Goal: Transaction & Acquisition: Purchase product/service

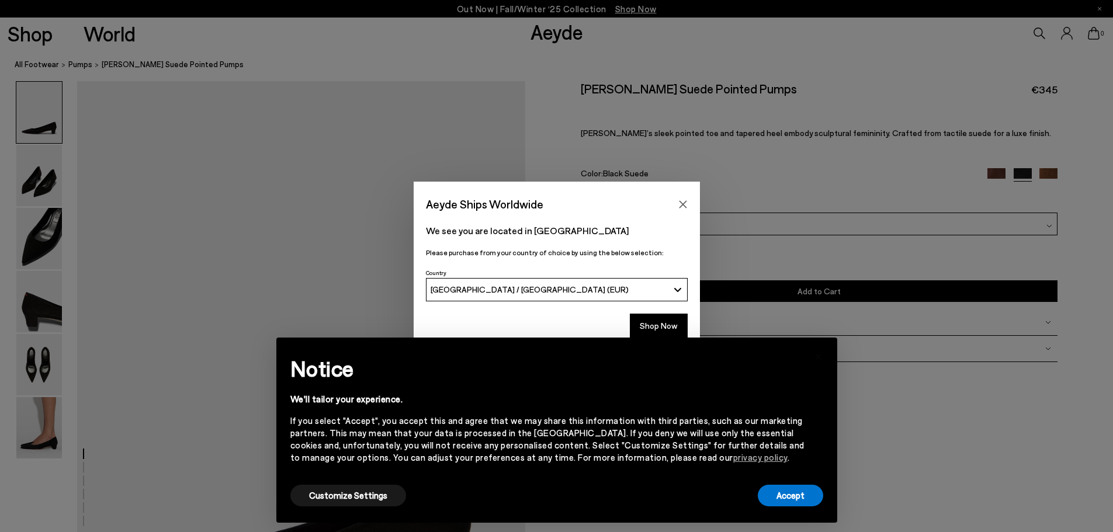
click at [679, 289] on button "[GEOGRAPHIC_DATA] / [GEOGRAPHIC_DATA] (EUR)" at bounding box center [557, 289] width 262 height 23
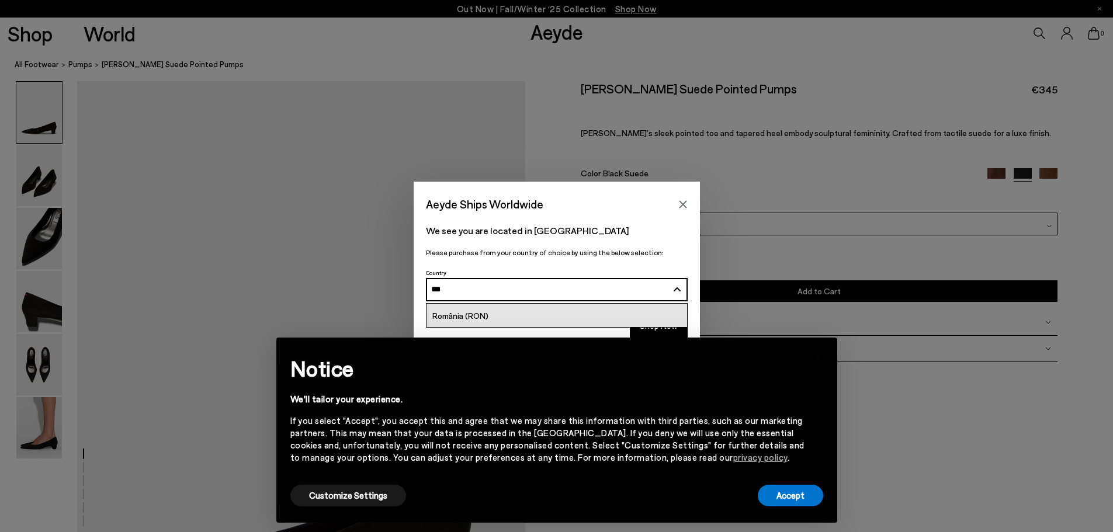
type input "***"
click at [488, 311] on link "România (RON)" at bounding box center [557, 315] width 261 height 23
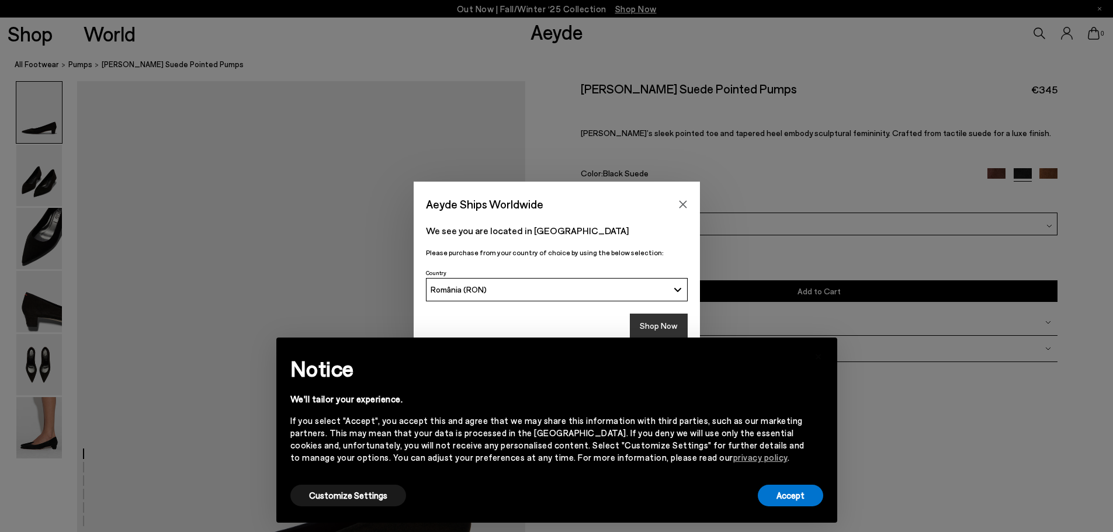
click at [667, 323] on button "Shop Now" at bounding box center [659, 326] width 58 height 25
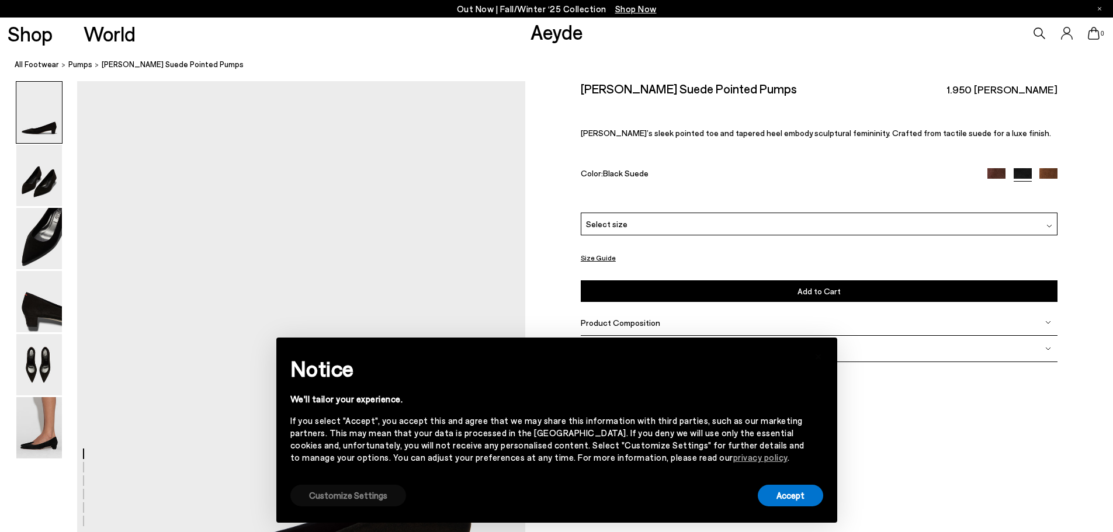
click at [339, 494] on button "Customize Settings" at bounding box center [348, 496] width 116 height 22
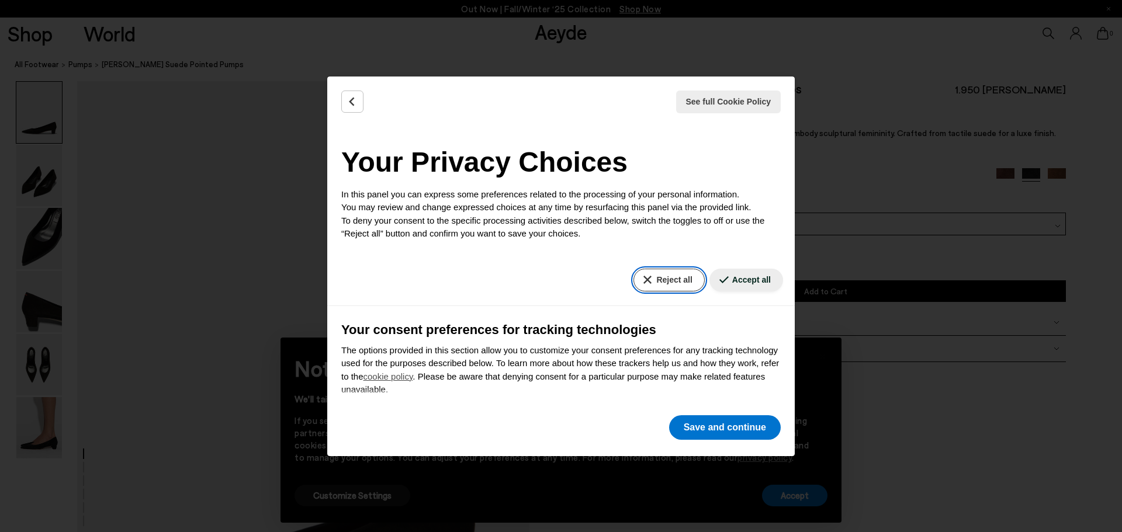
click at [680, 284] on button "Reject all" at bounding box center [669, 280] width 71 height 23
click at [742, 428] on button "Save and continue" at bounding box center [725, 428] width 112 height 25
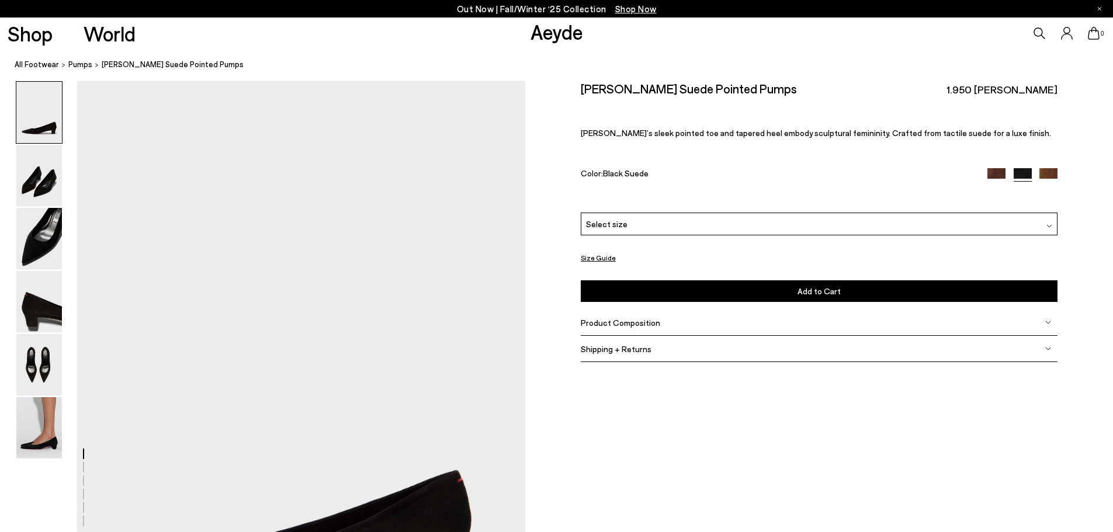
click at [994, 174] on img at bounding box center [997, 177] width 18 height 18
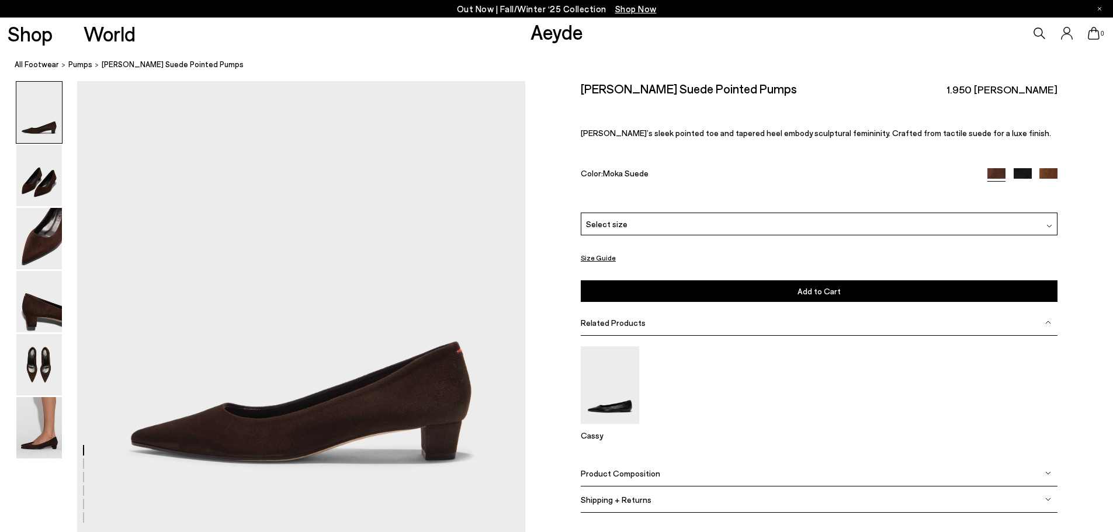
click at [1050, 173] on img at bounding box center [1049, 177] width 18 height 18
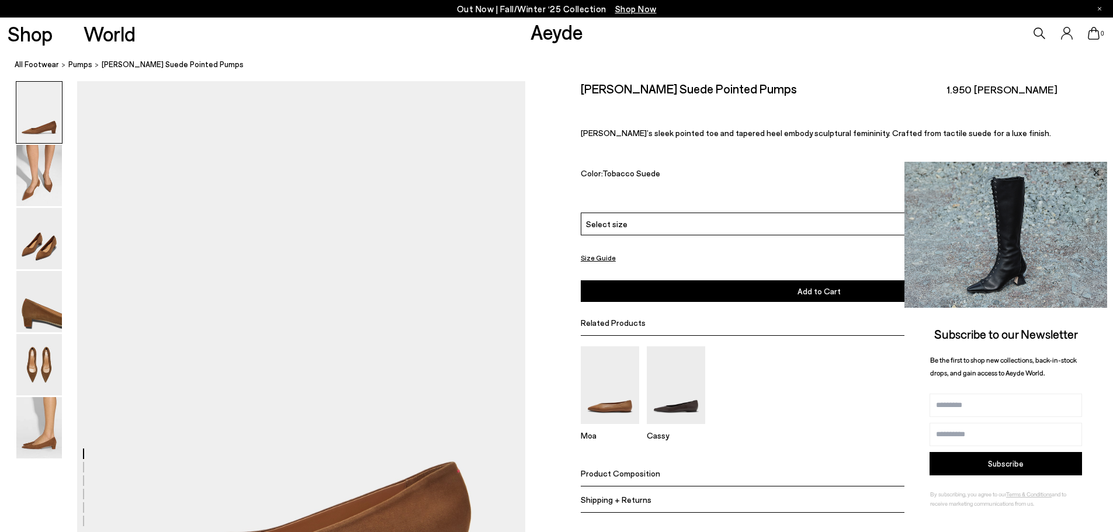
click at [1099, 169] on icon at bounding box center [1096, 172] width 15 height 15
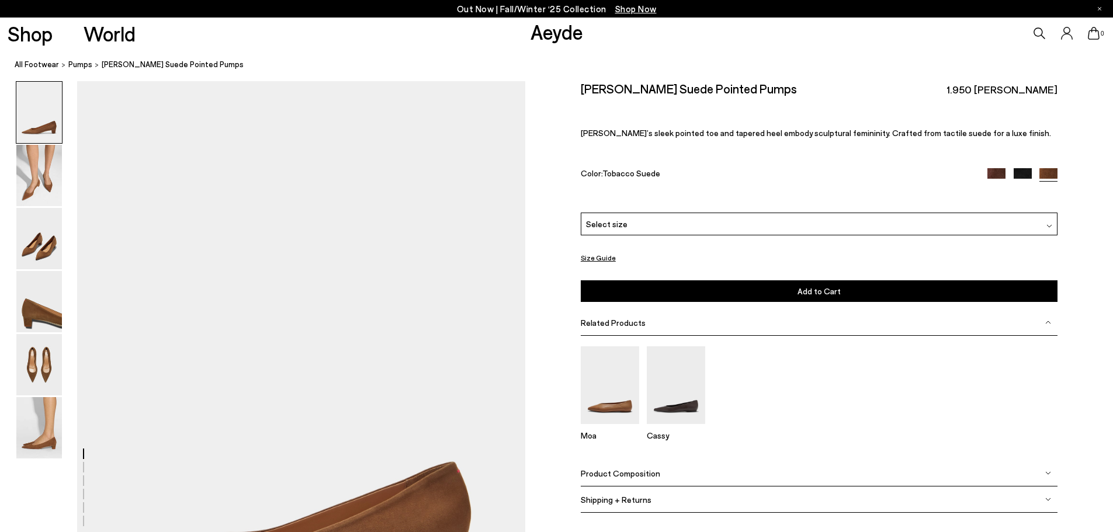
click at [995, 174] on img at bounding box center [997, 177] width 18 height 18
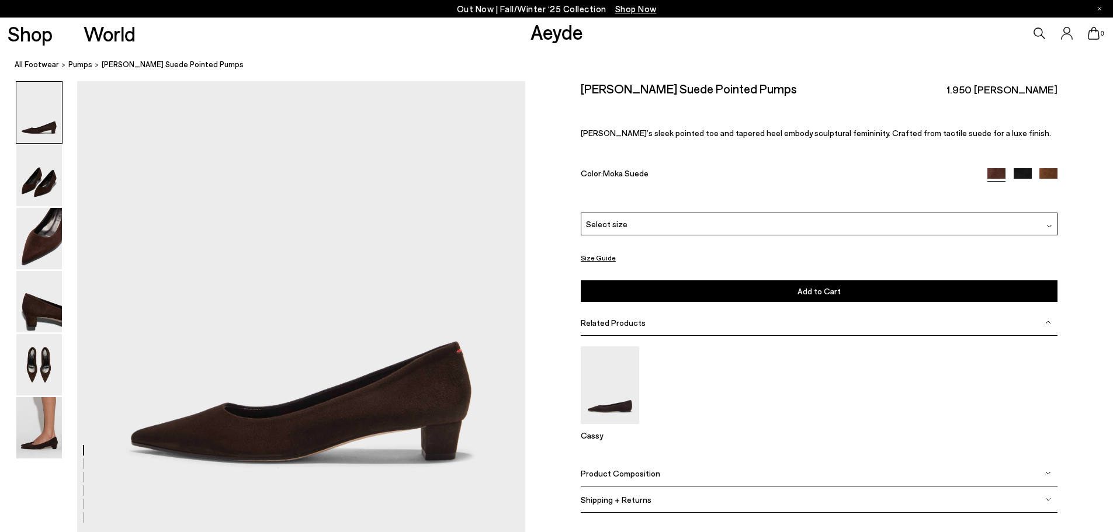
click at [1048, 226] on img at bounding box center [1050, 226] width 6 height 6
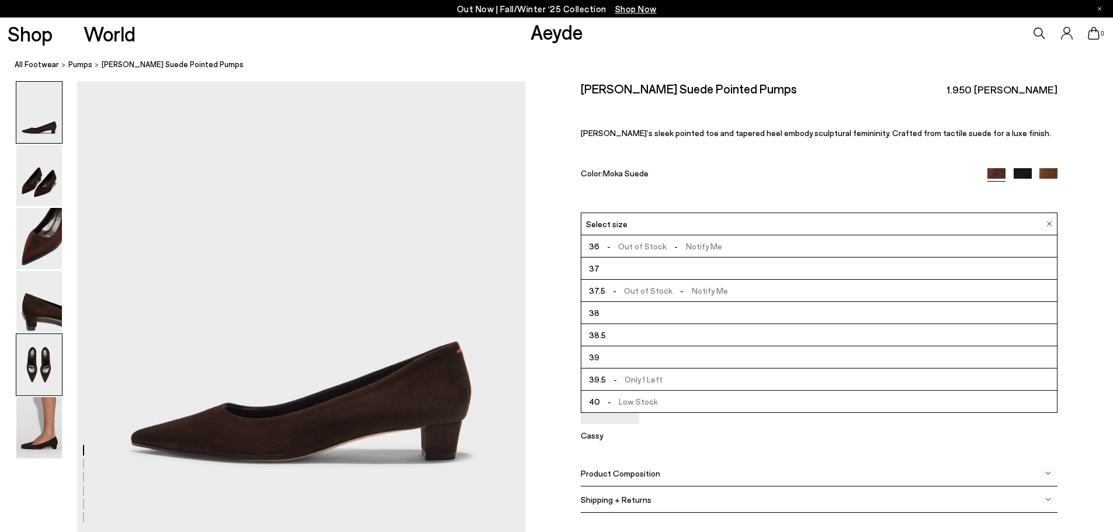
click at [41, 364] on img at bounding box center [39, 364] width 46 height 61
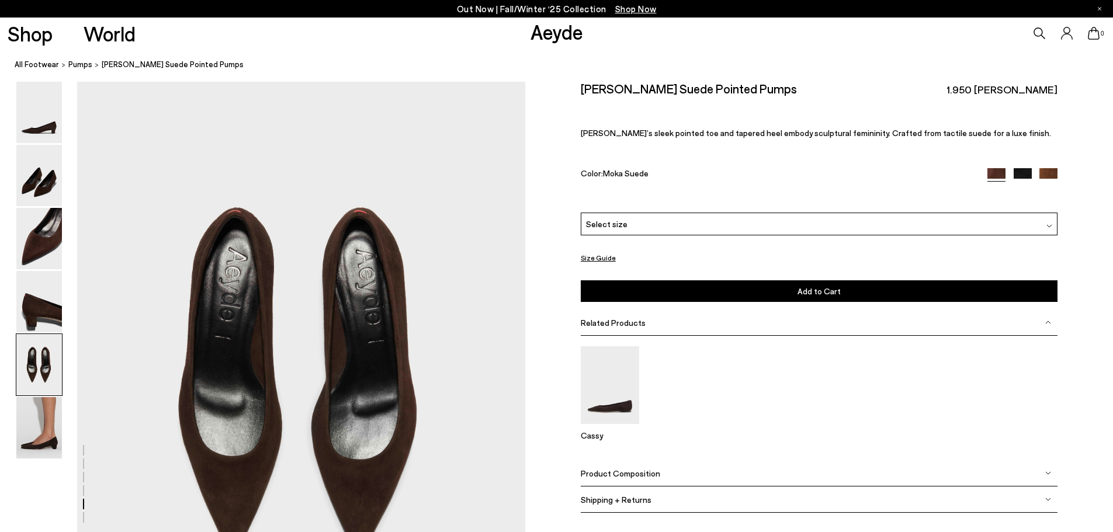
scroll to position [2251, 0]
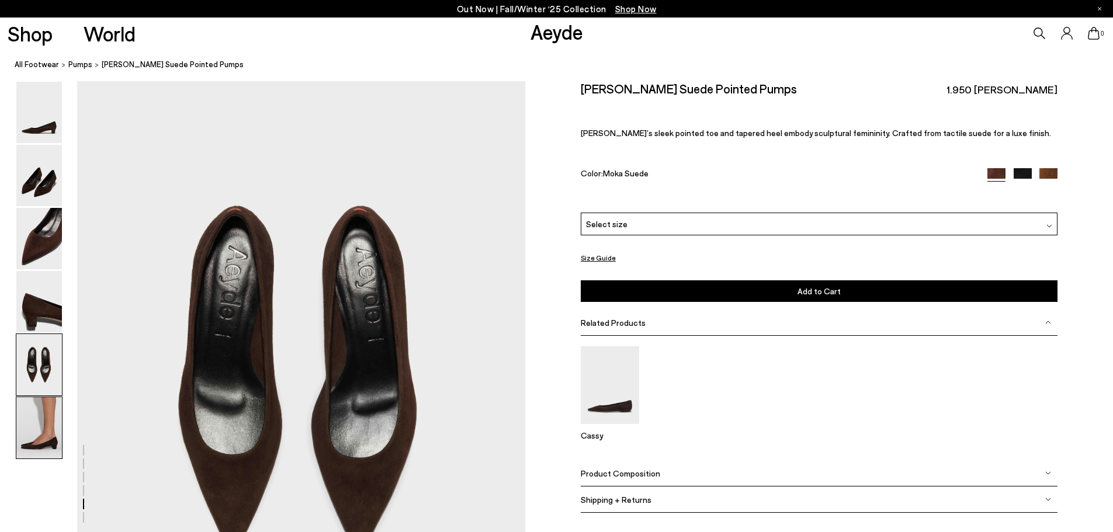
click at [45, 432] on img at bounding box center [39, 427] width 46 height 61
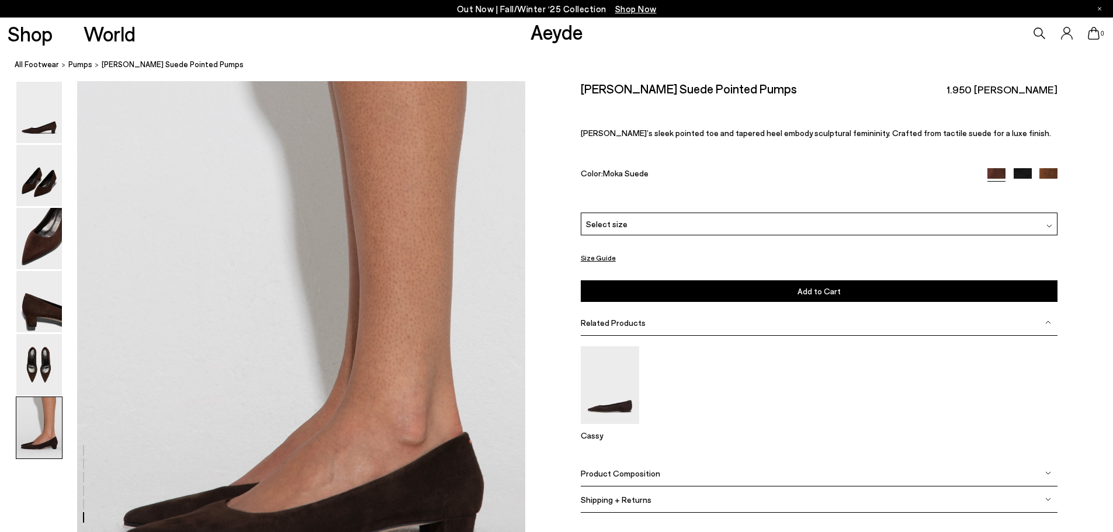
scroll to position [2931, 0]
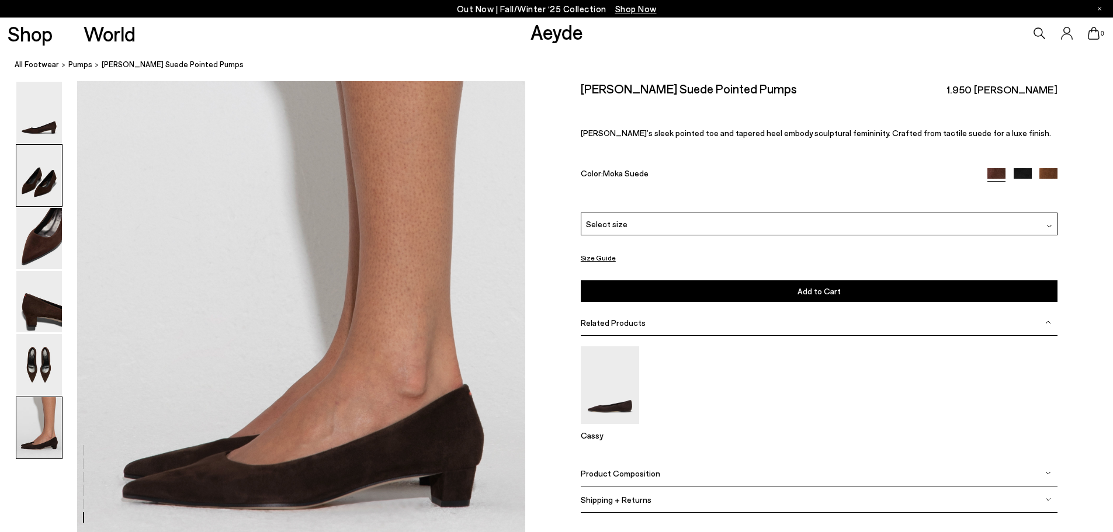
click at [40, 185] on img at bounding box center [39, 175] width 46 height 61
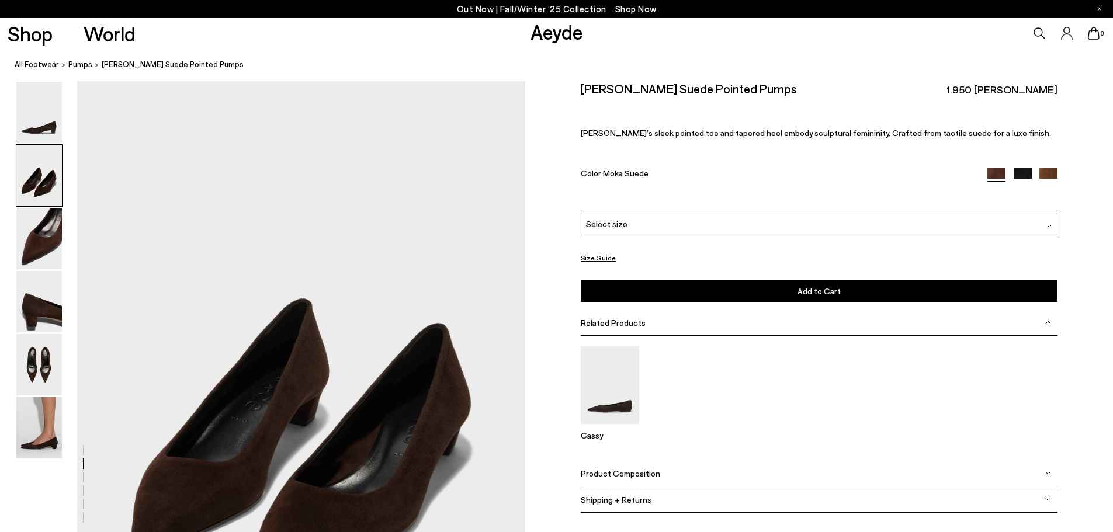
scroll to position [454, 0]
click at [44, 309] on img at bounding box center [39, 301] width 46 height 61
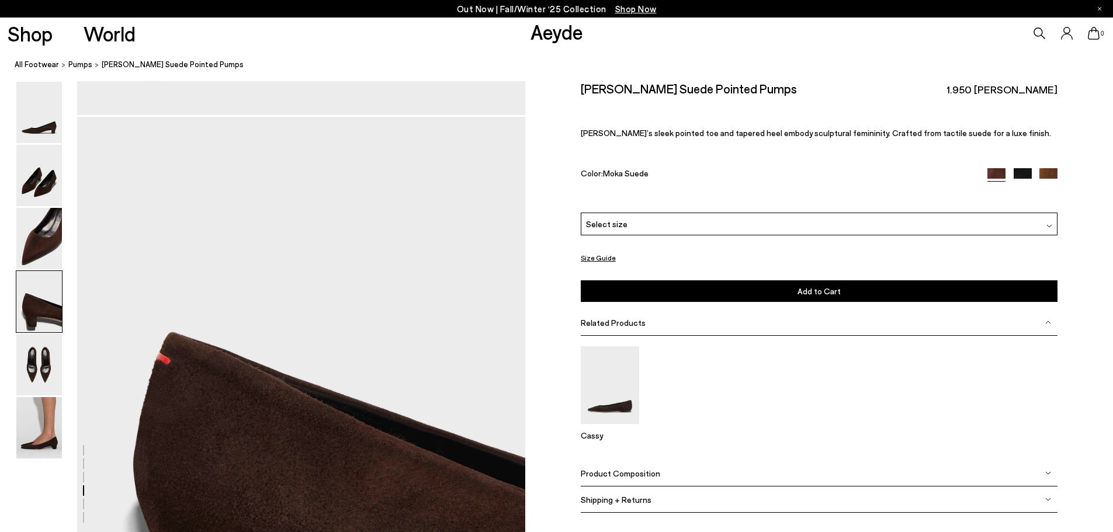
scroll to position [1652, 0]
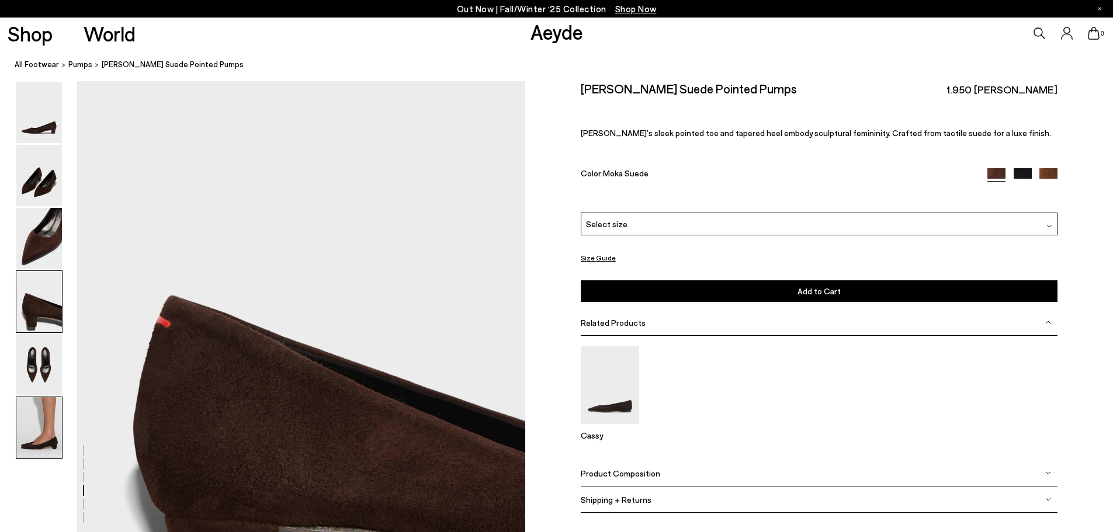
click at [47, 429] on img at bounding box center [39, 427] width 46 height 61
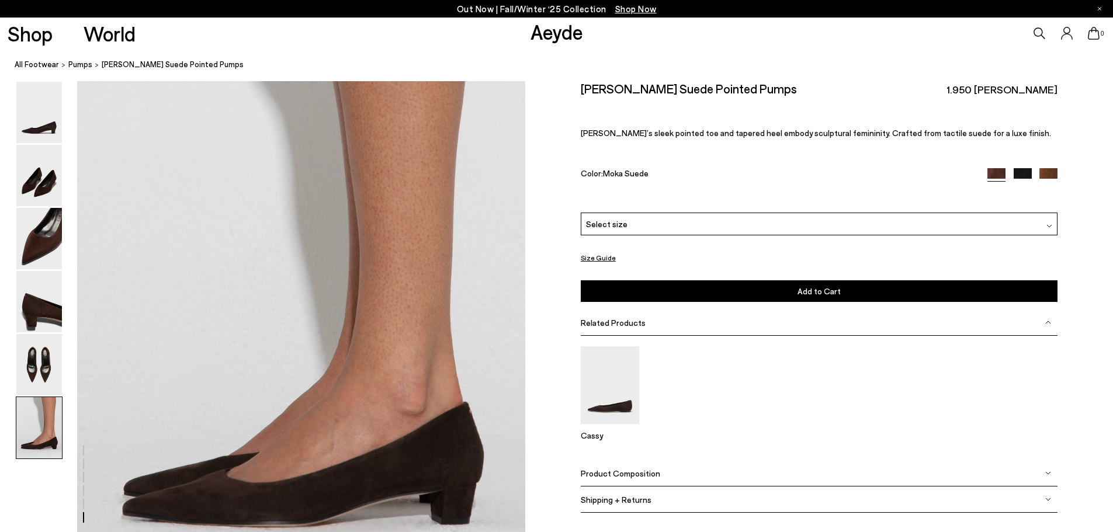
scroll to position [2931, 0]
